Goal: Task Accomplishment & Management: Manage account settings

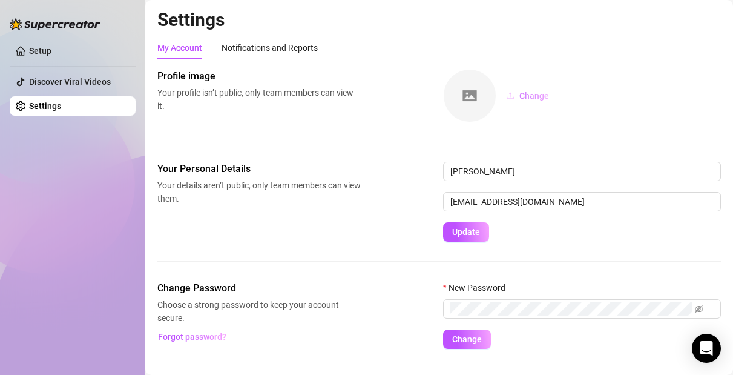
click at [519, 98] on button "Change" at bounding box center [527, 95] width 62 height 19
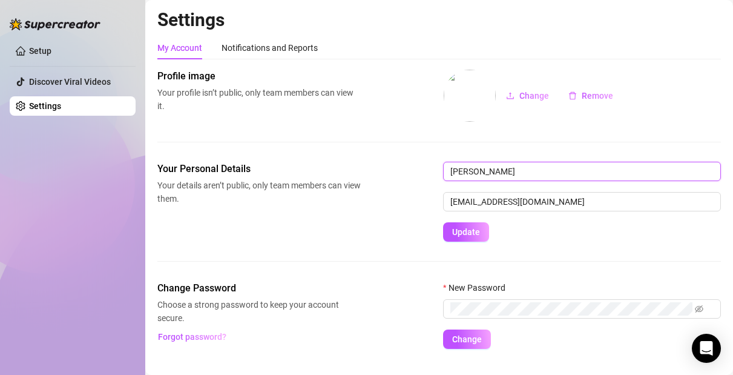
drag, startPoint x: 553, startPoint y: 172, endPoint x: 464, endPoint y: 176, distance: 89.7
click at [464, 176] on input "[PERSON_NAME]" at bounding box center [582, 171] width 278 height 19
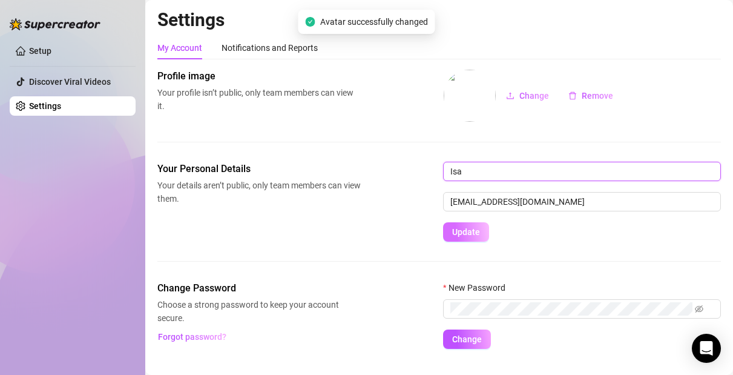
type input "Isa"
click at [472, 228] on span "Update" at bounding box center [466, 232] width 28 height 10
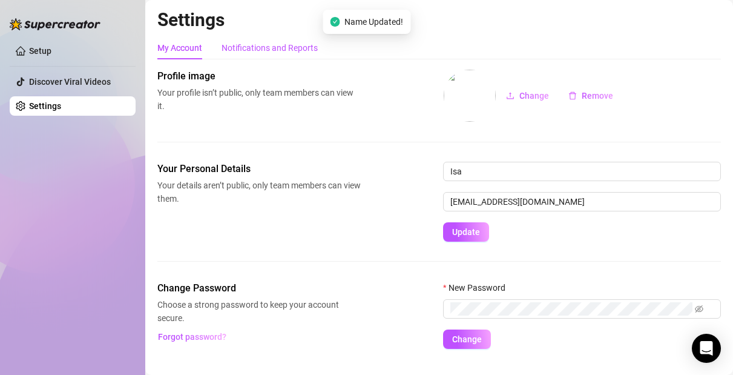
click at [269, 48] on div "Notifications and Reports" at bounding box center [270, 47] width 96 height 13
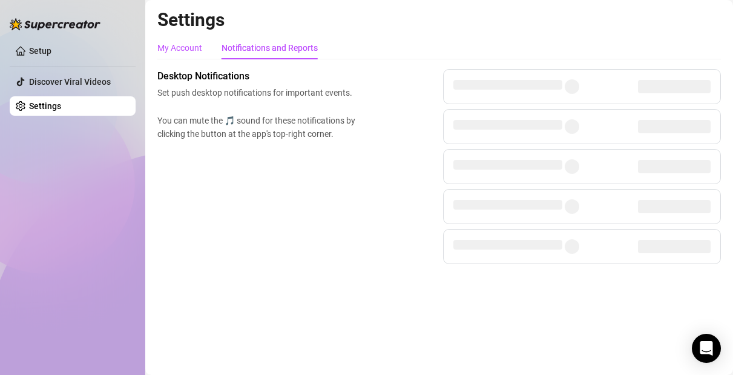
click at [188, 45] on div "My Account" at bounding box center [179, 47] width 45 height 13
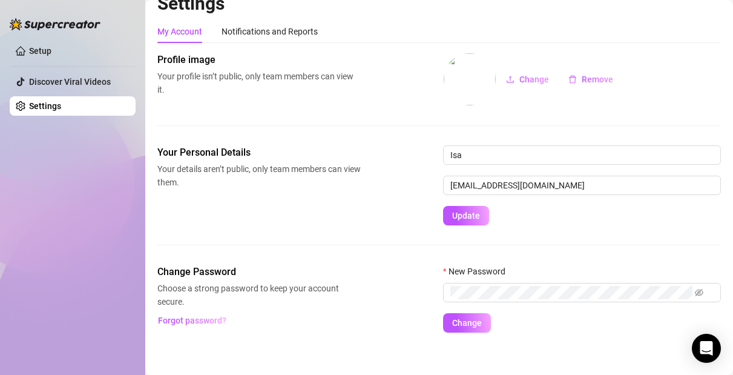
scroll to position [25, 0]
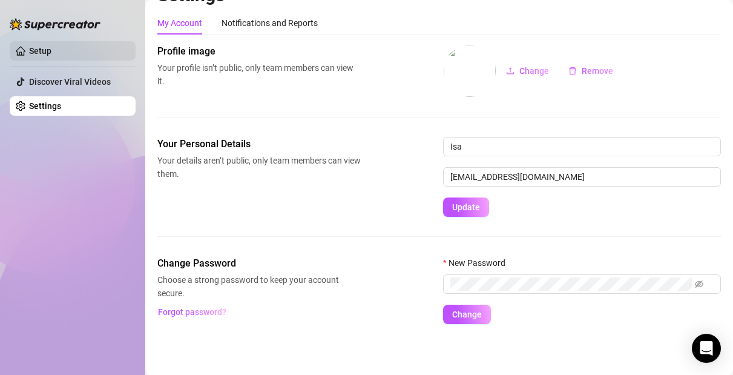
click at [51, 52] on link "Setup" at bounding box center [40, 51] width 22 height 10
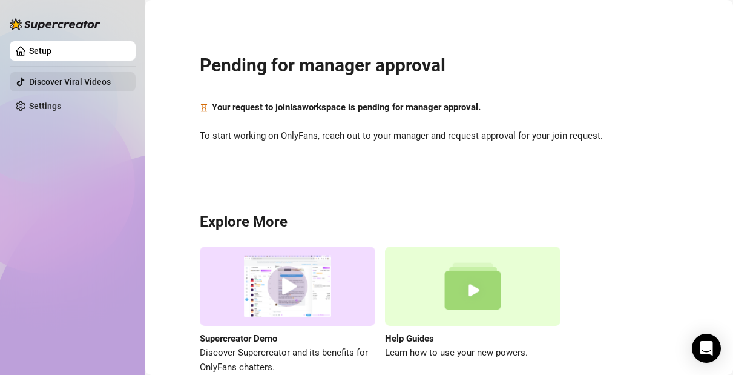
click at [44, 77] on link "Discover Viral Videos" at bounding box center [70, 82] width 82 height 10
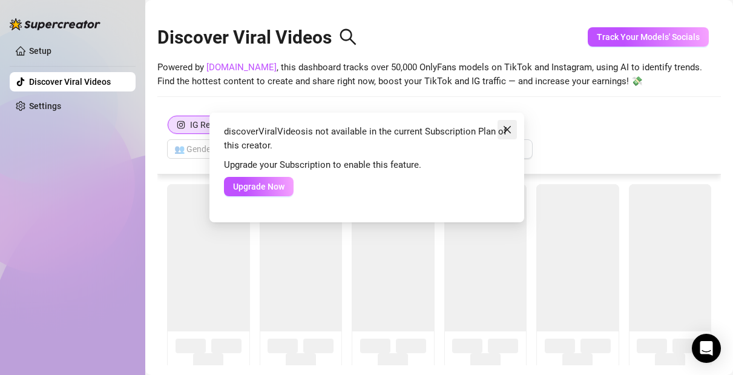
click at [508, 128] on icon "close" at bounding box center [506, 129] width 7 height 7
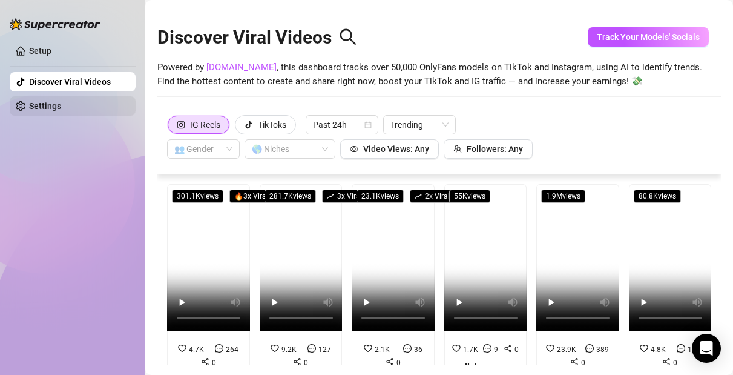
click at [42, 107] on link "Settings" at bounding box center [45, 106] width 32 height 10
